Goal: Task Accomplishment & Management: Use online tool/utility

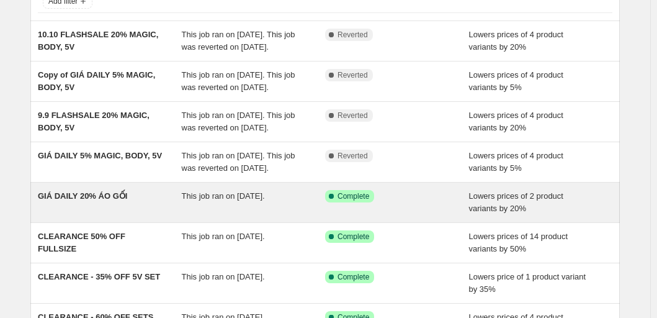
scroll to position [149, 0]
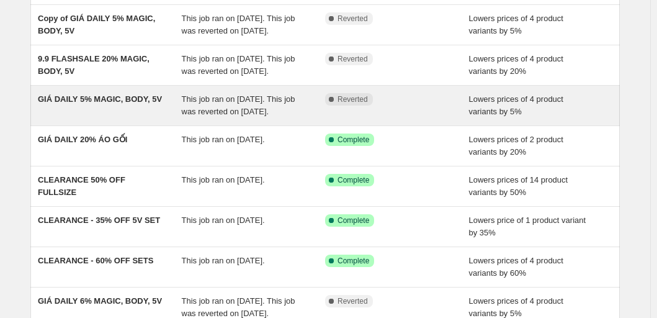
click at [146, 118] on div "GIÁ DAILY 5% MAGIC, BODY, 5V" at bounding box center [110, 105] width 144 height 25
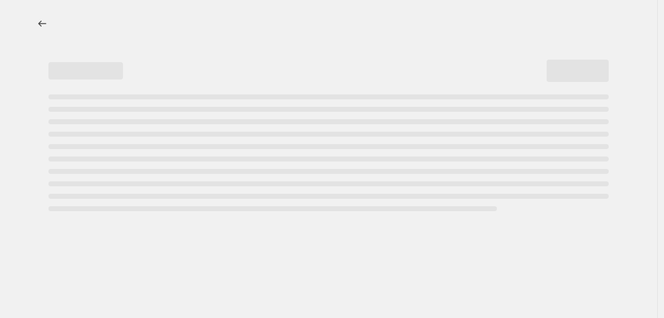
select select "percentage"
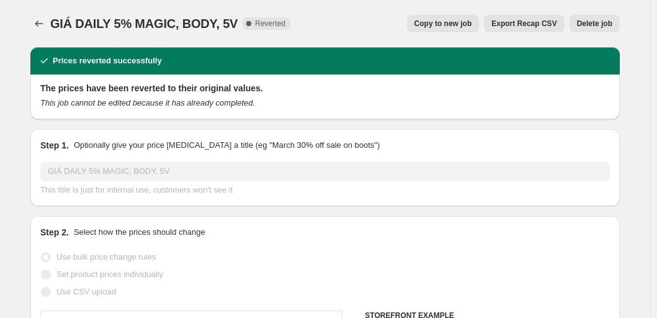
click at [443, 24] on span "Copy to new job" at bounding box center [444, 24] width 58 height 10
select select "percentage"
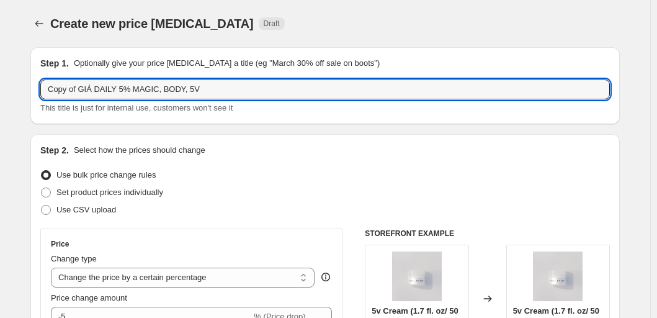
drag, startPoint x: 83, startPoint y: 88, endPoint x: 15, endPoint y: 88, distance: 68.3
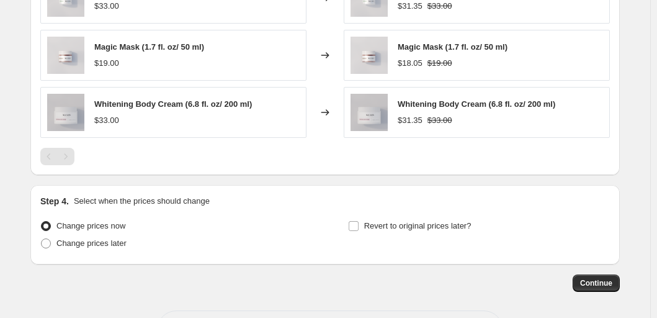
scroll to position [903, 0]
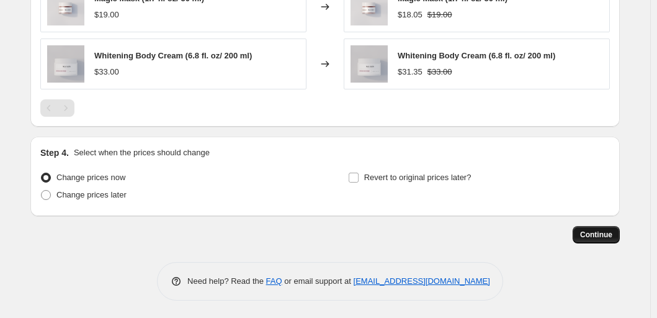
type input "GIÁ DAILY 5% MAGIC, BODY, 5V"
click at [607, 236] on span "Continue" at bounding box center [596, 235] width 32 height 10
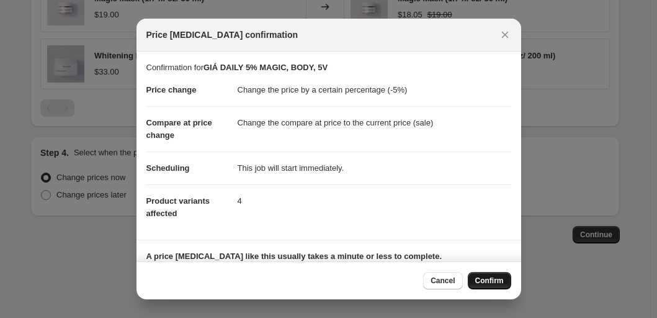
click at [497, 278] on span "Confirm" at bounding box center [489, 281] width 29 height 10
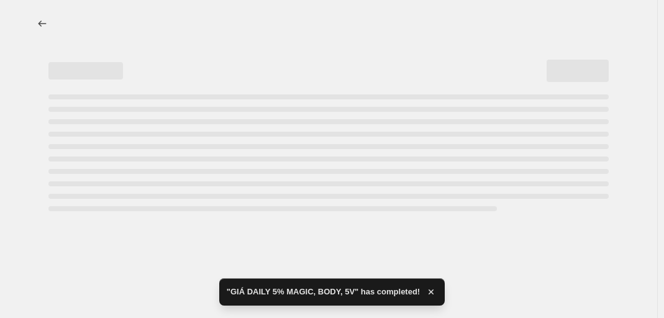
select select "percentage"
